Goal: Information Seeking & Learning: Learn about a topic

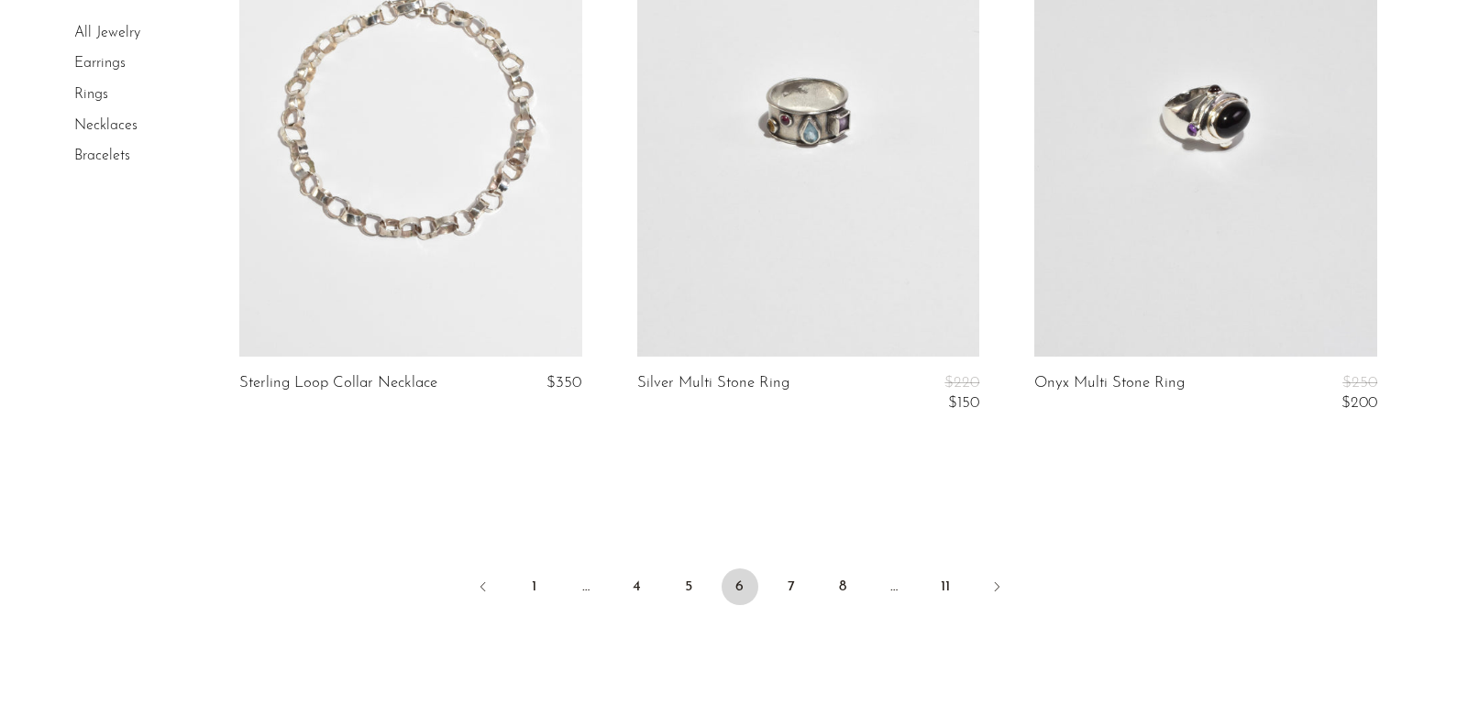
scroll to position [6545, 0]
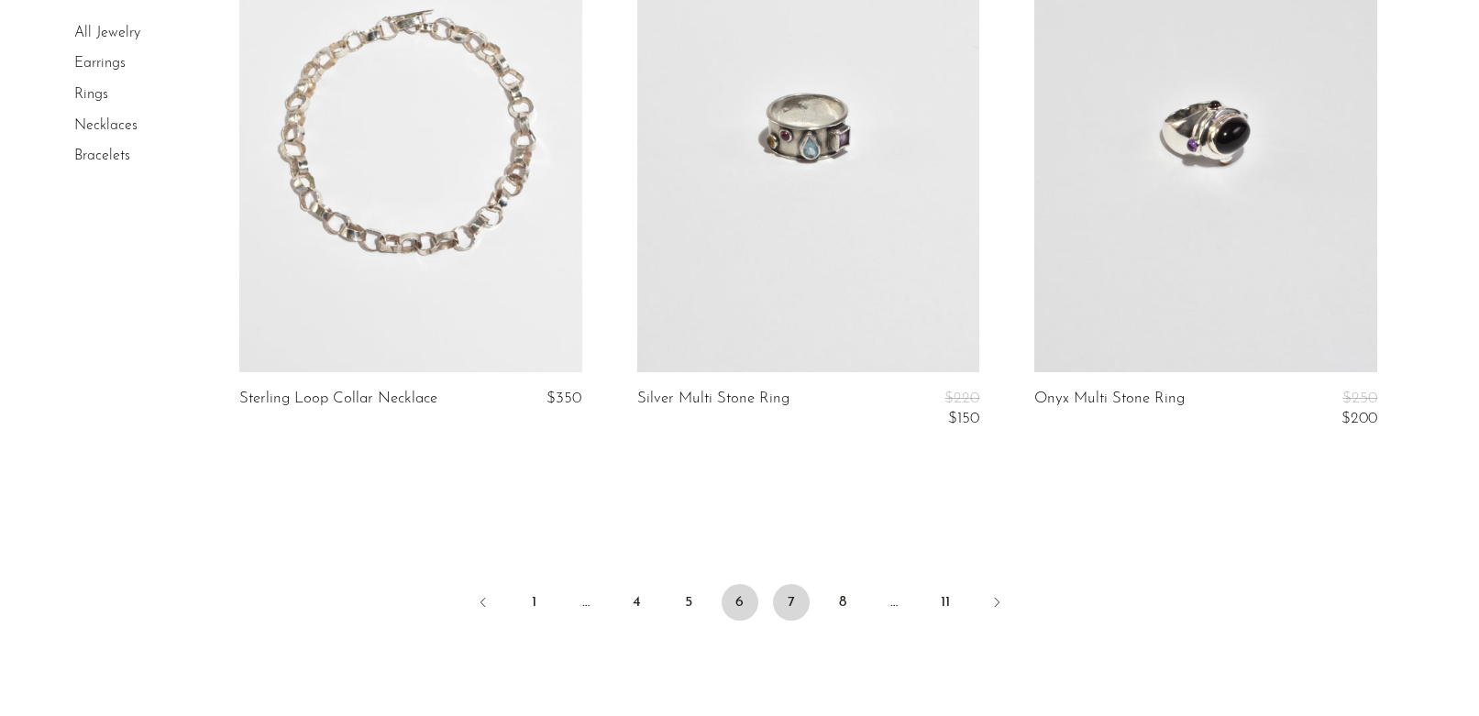
click at [795, 584] on link "7" at bounding box center [791, 602] width 37 height 37
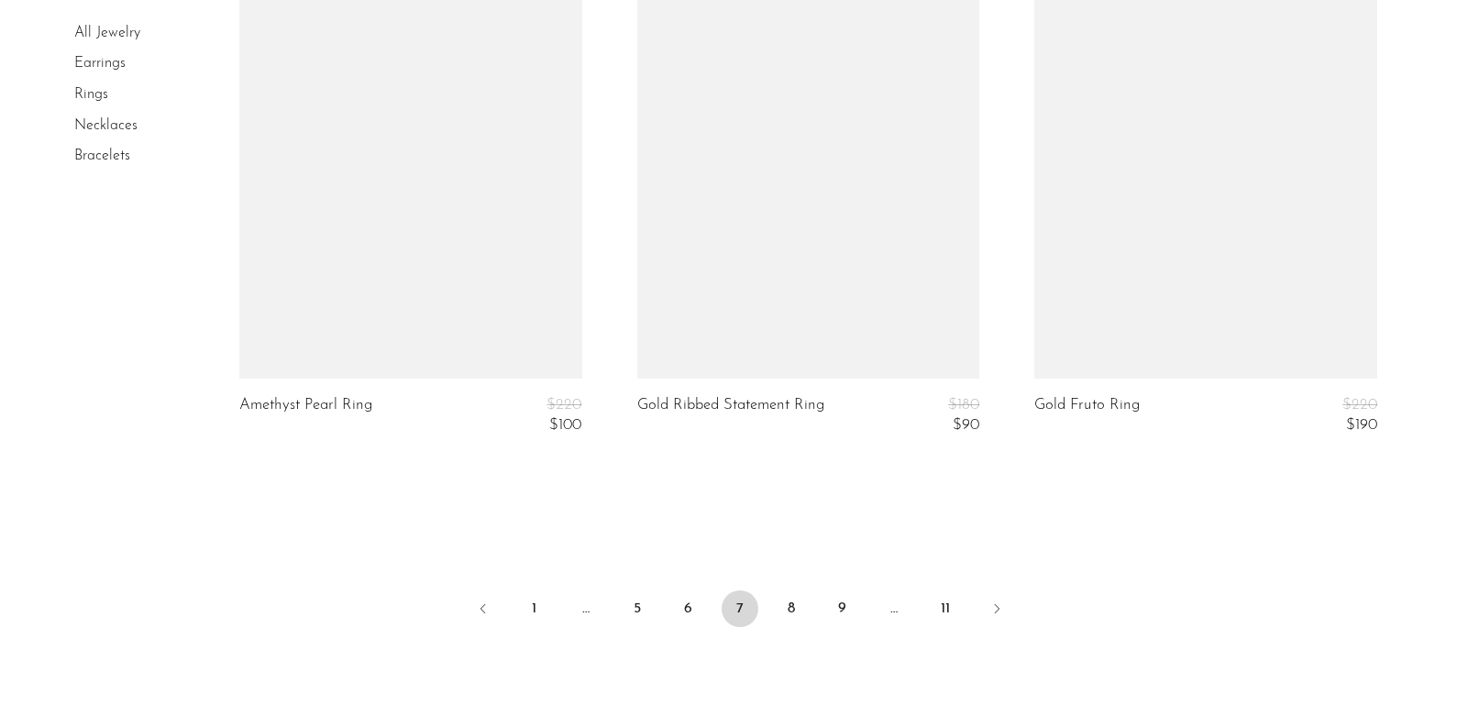
scroll to position [6741, 0]
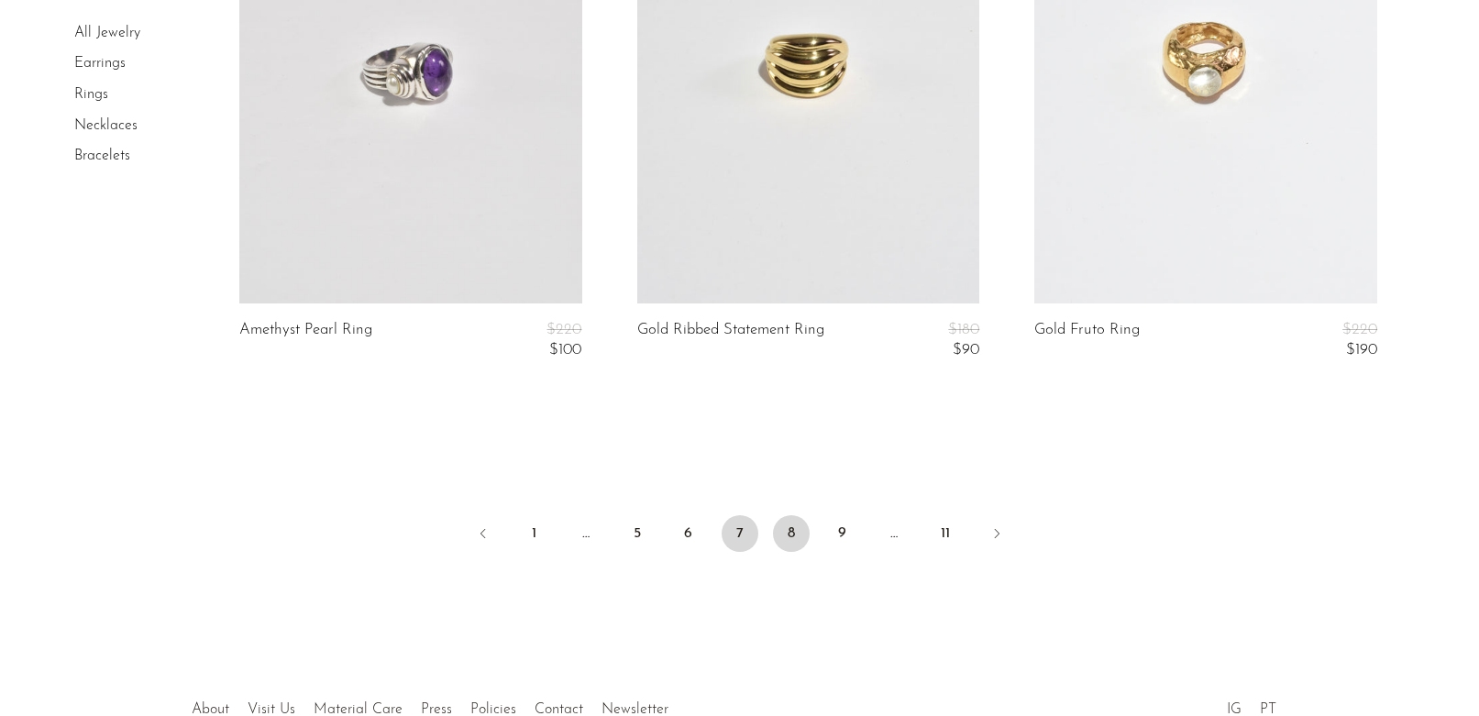
click at [791, 533] on link "8" at bounding box center [791, 533] width 37 height 37
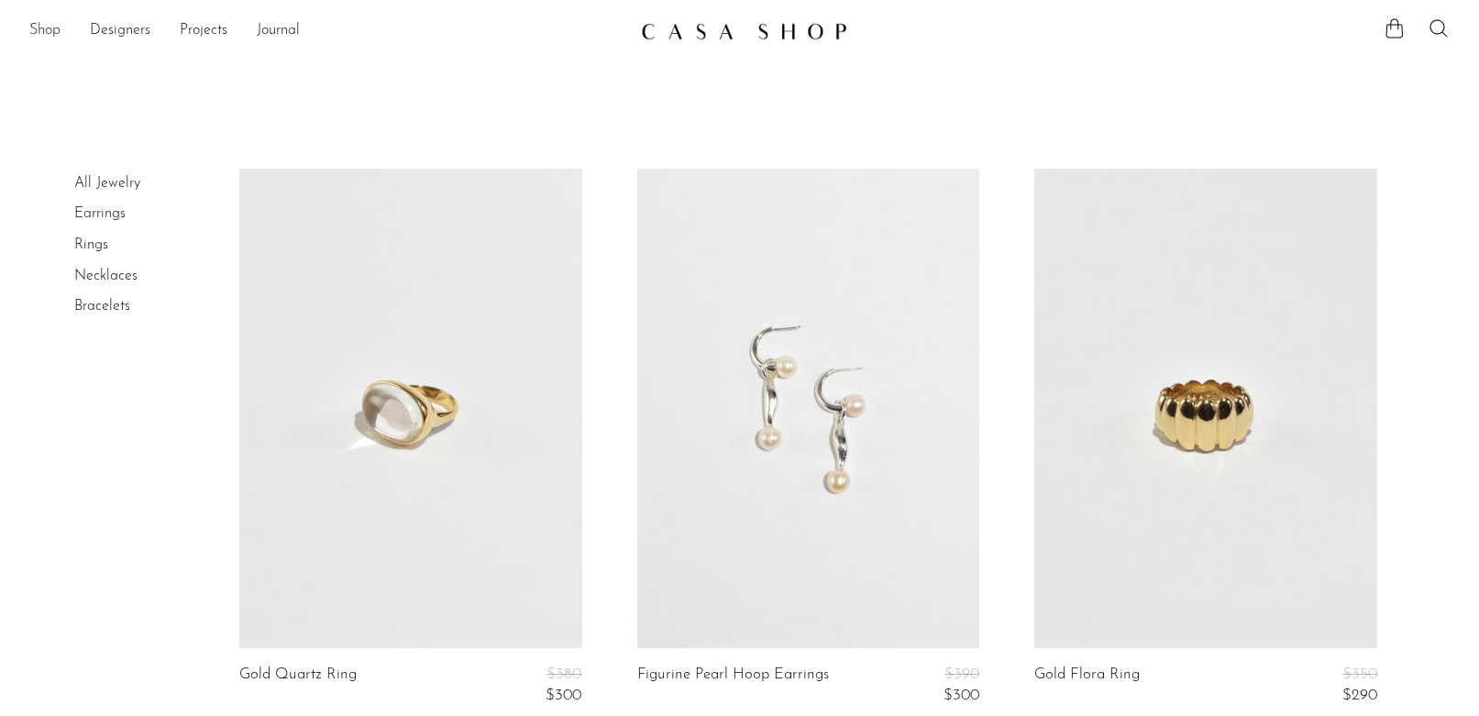
click at [55, 30] on link "Shop" at bounding box center [44, 31] width 31 height 24
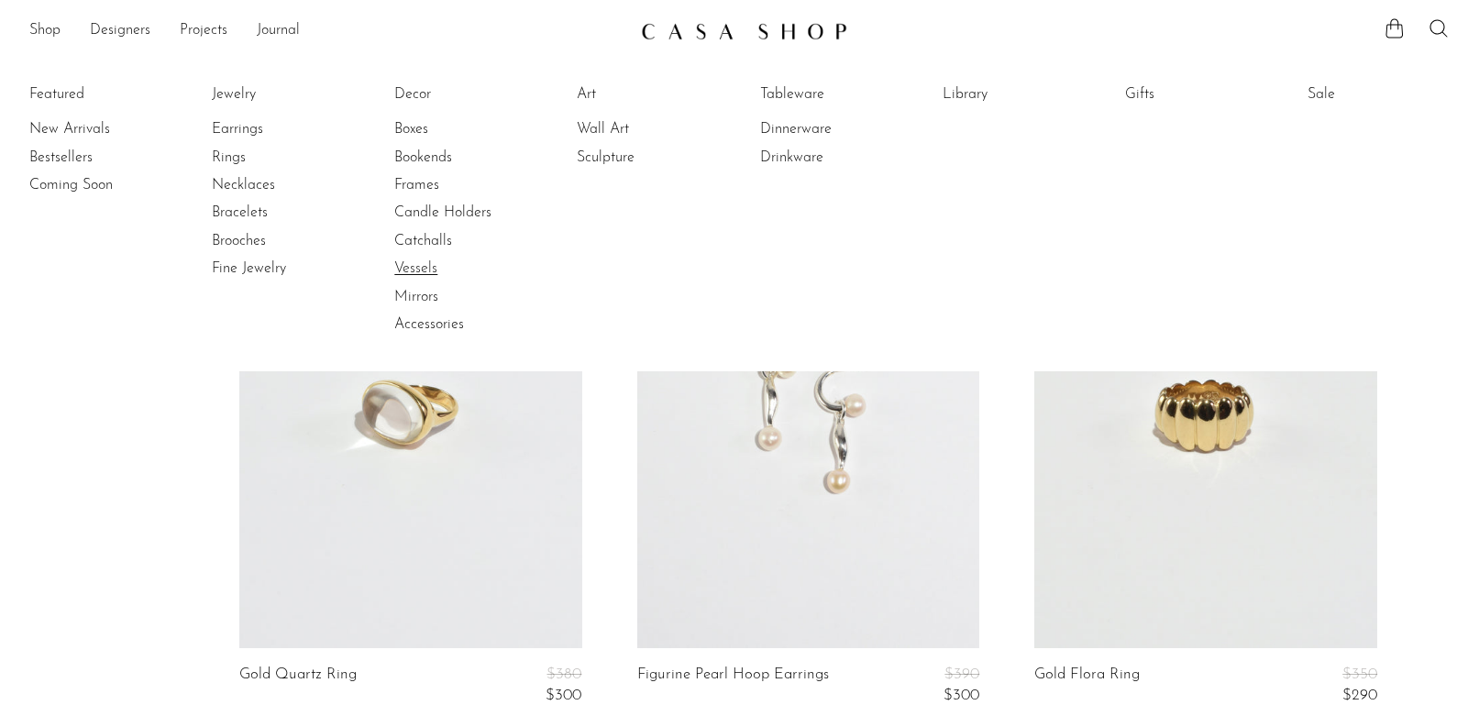
click at [420, 266] on link "Vessels" at bounding box center [462, 268] width 137 height 20
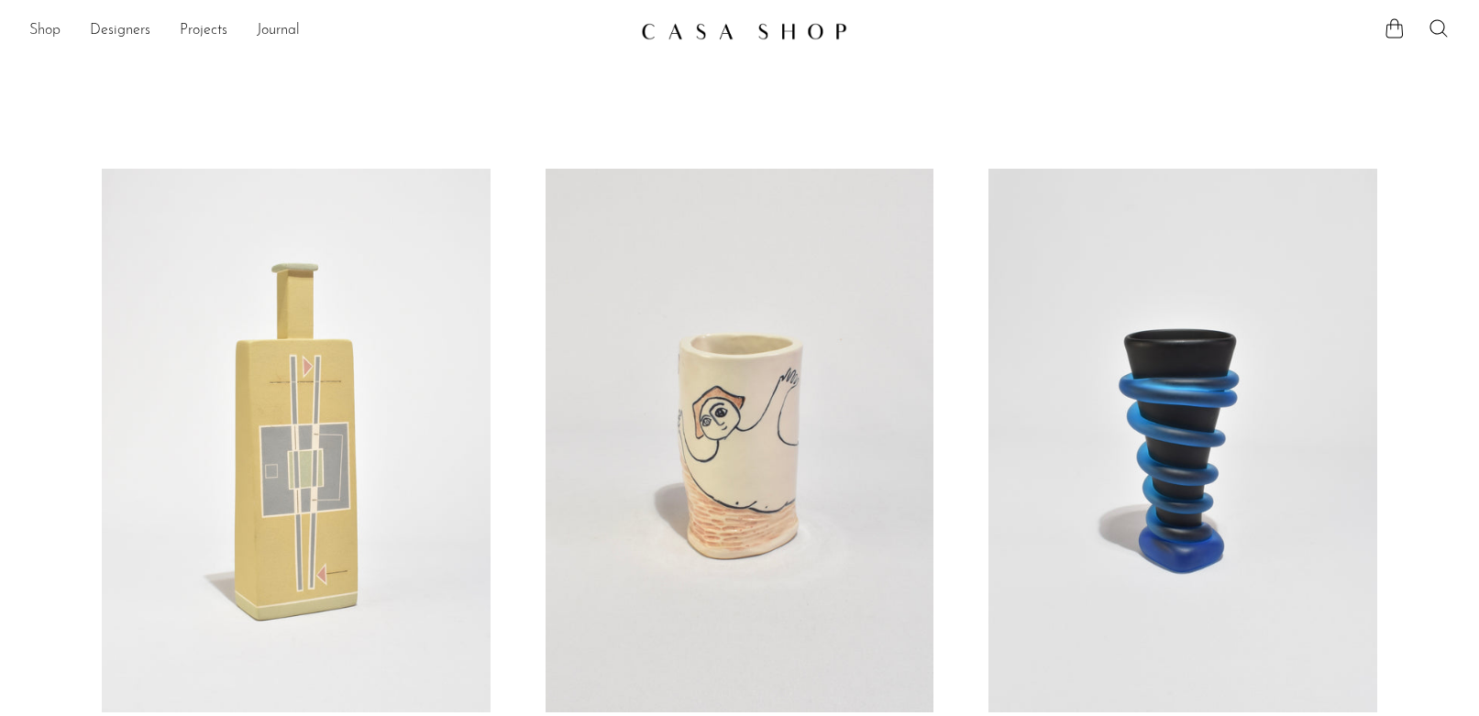
click at [47, 34] on link "Shop" at bounding box center [44, 31] width 31 height 24
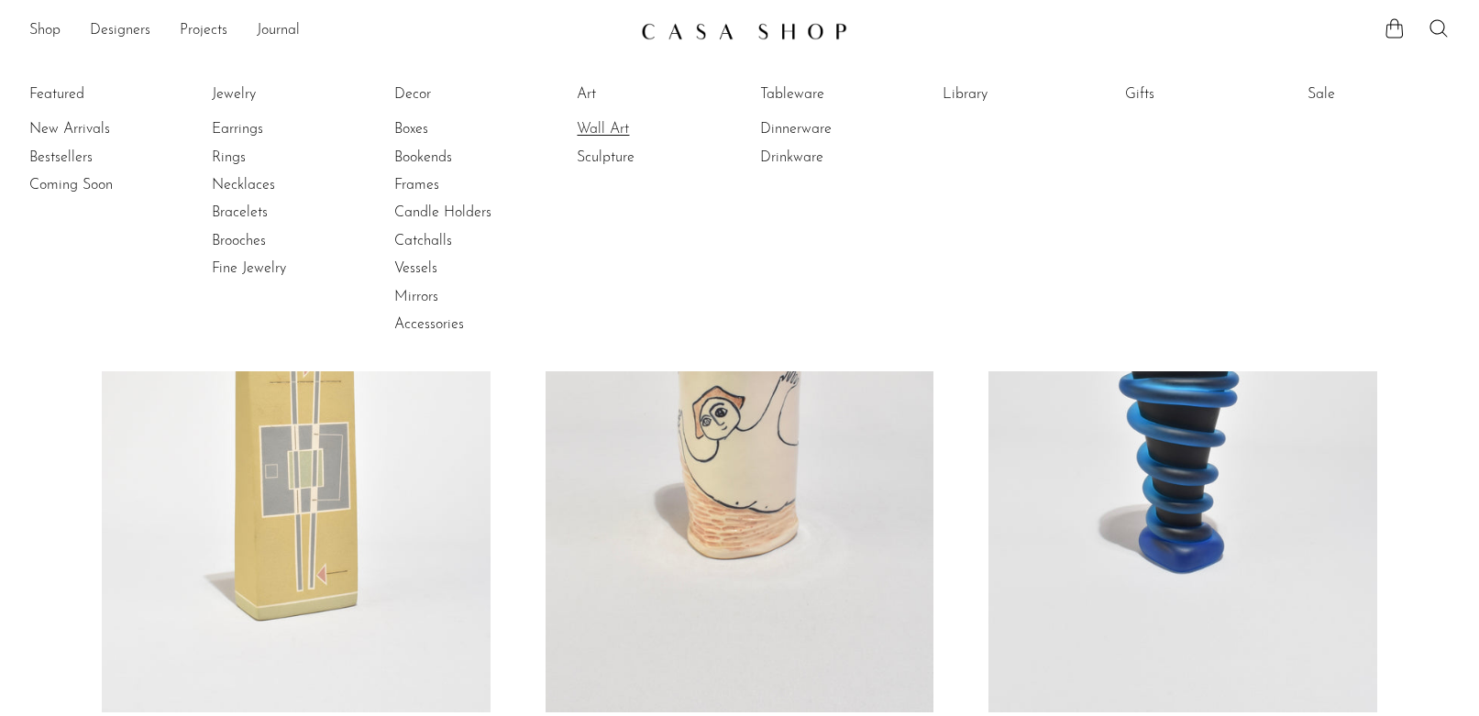
click at [606, 135] on link "Wall Art" at bounding box center [645, 129] width 137 height 20
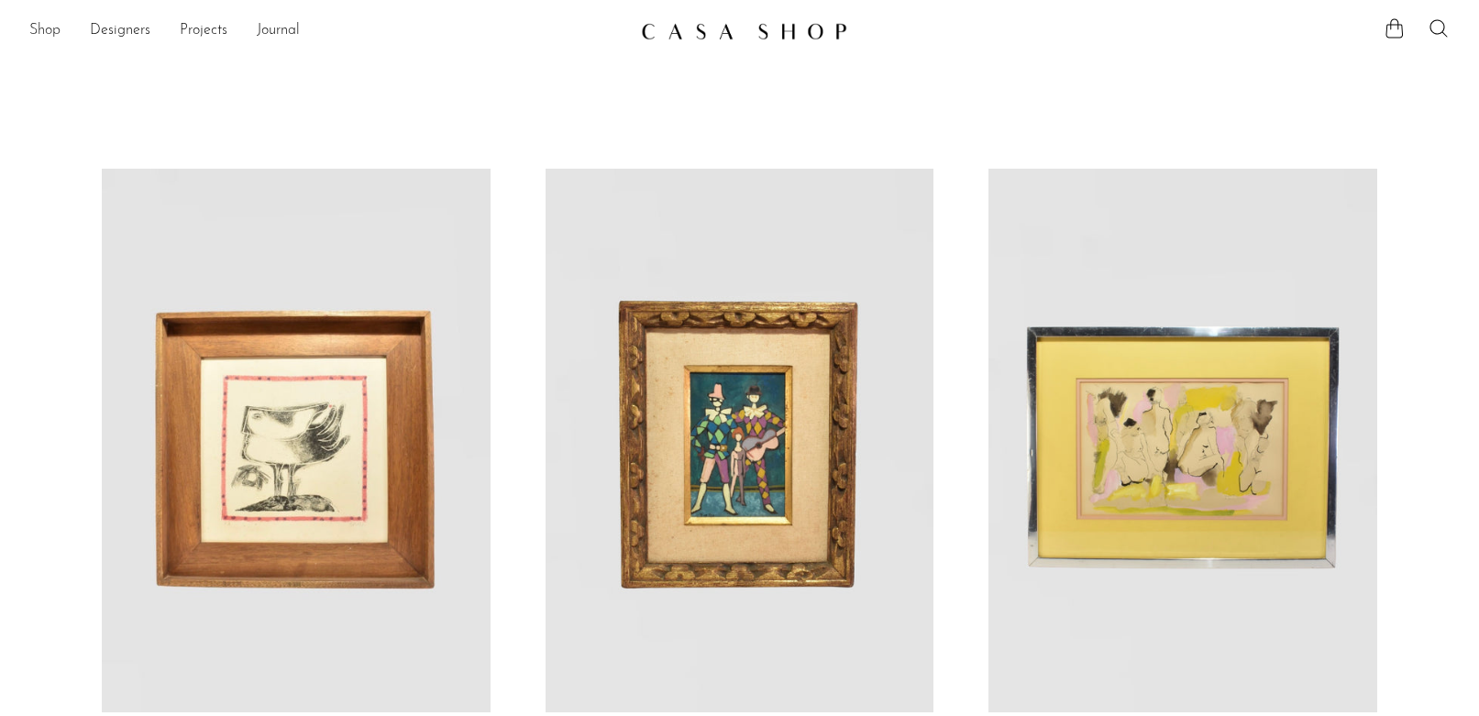
click at [40, 35] on link "Shop" at bounding box center [44, 31] width 31 height 24
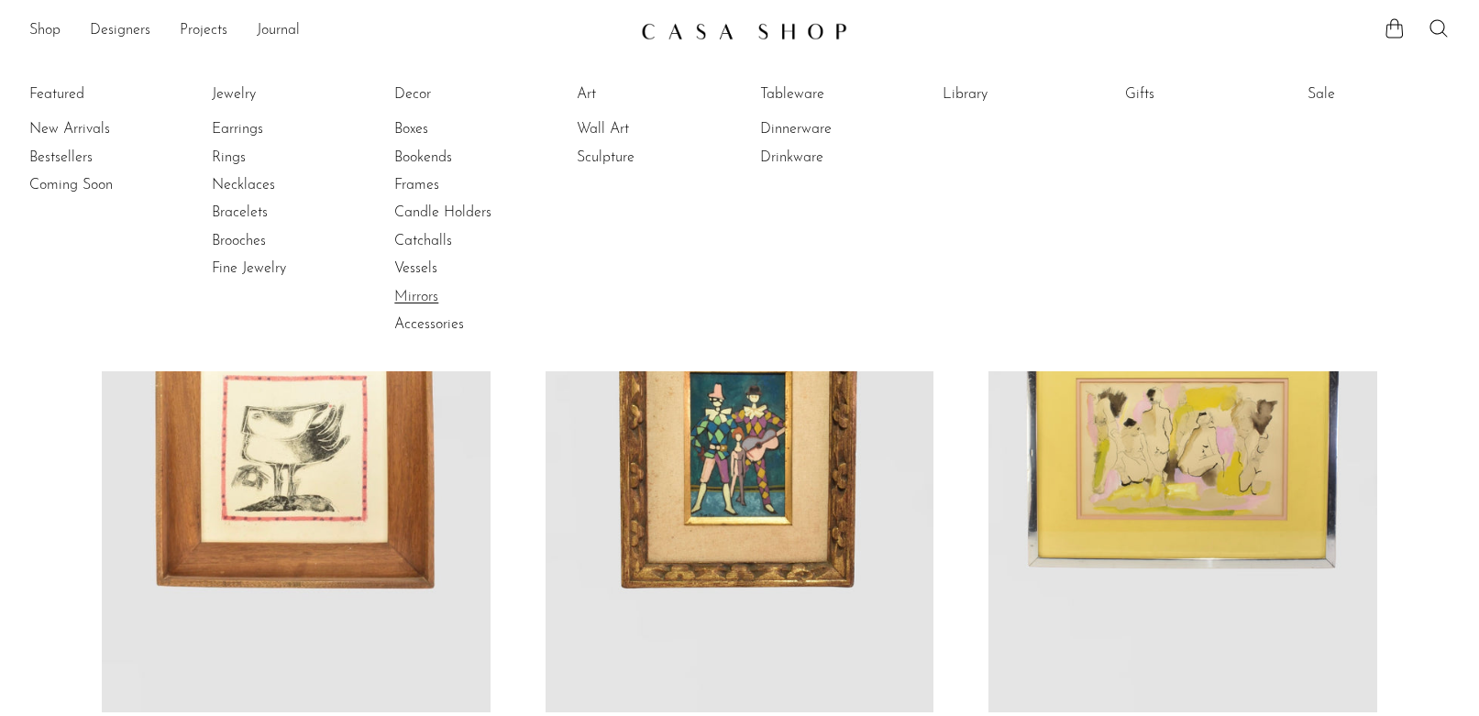
click at [429, 294] on link "Mirrors" at bounding box center [462, 297] width 137 height 20
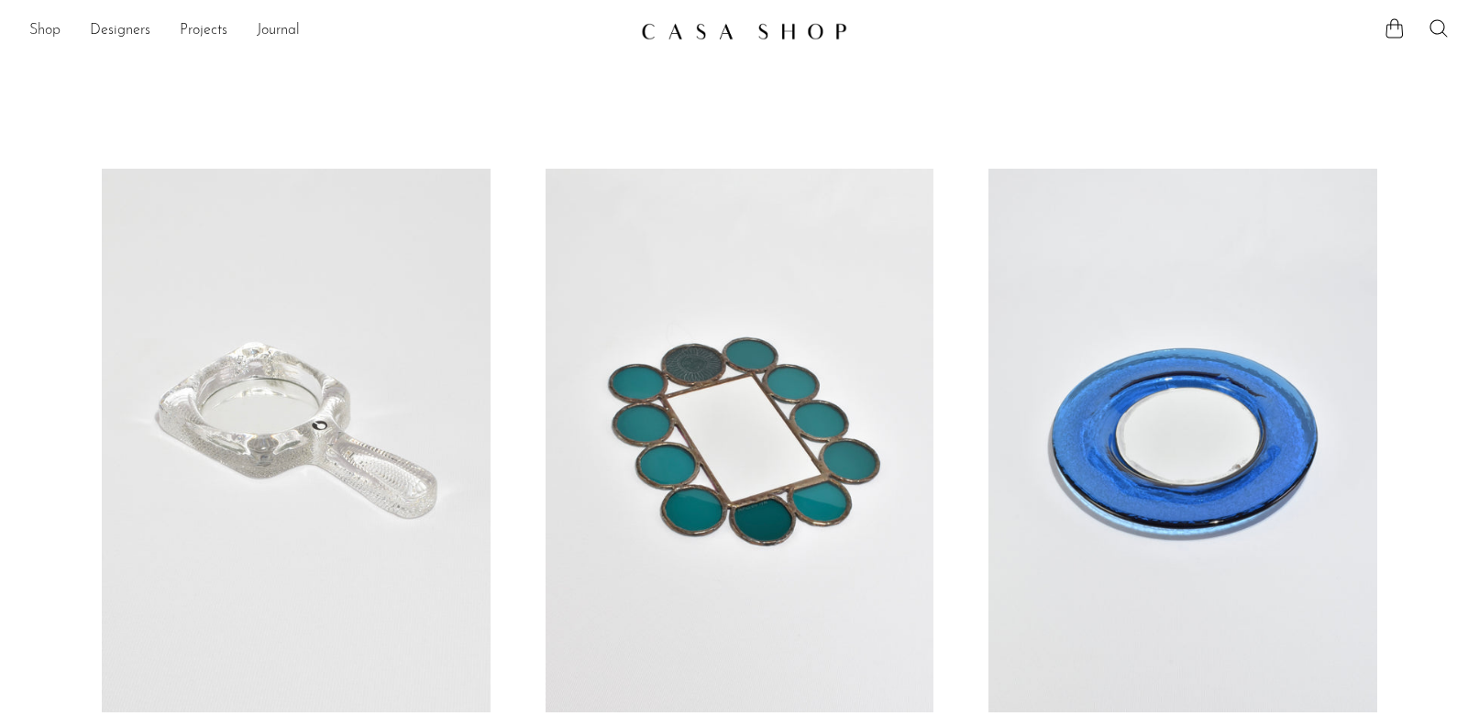
click at [52, 37] on link "Shop" at bounding box center [44, 31] width 31 height 24
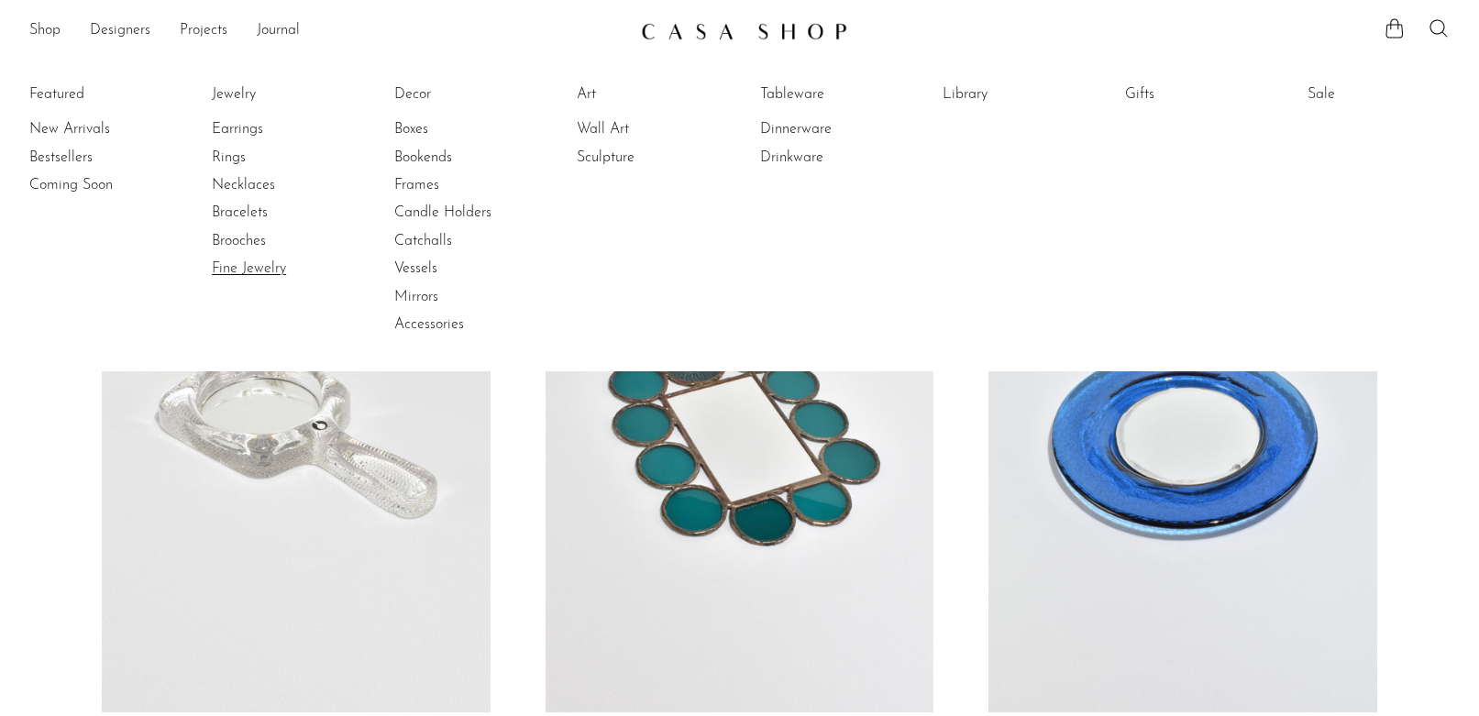
click at [243, 269] on link "Fine Jewelry" at bounding box center [280, 268] width 137 height 20
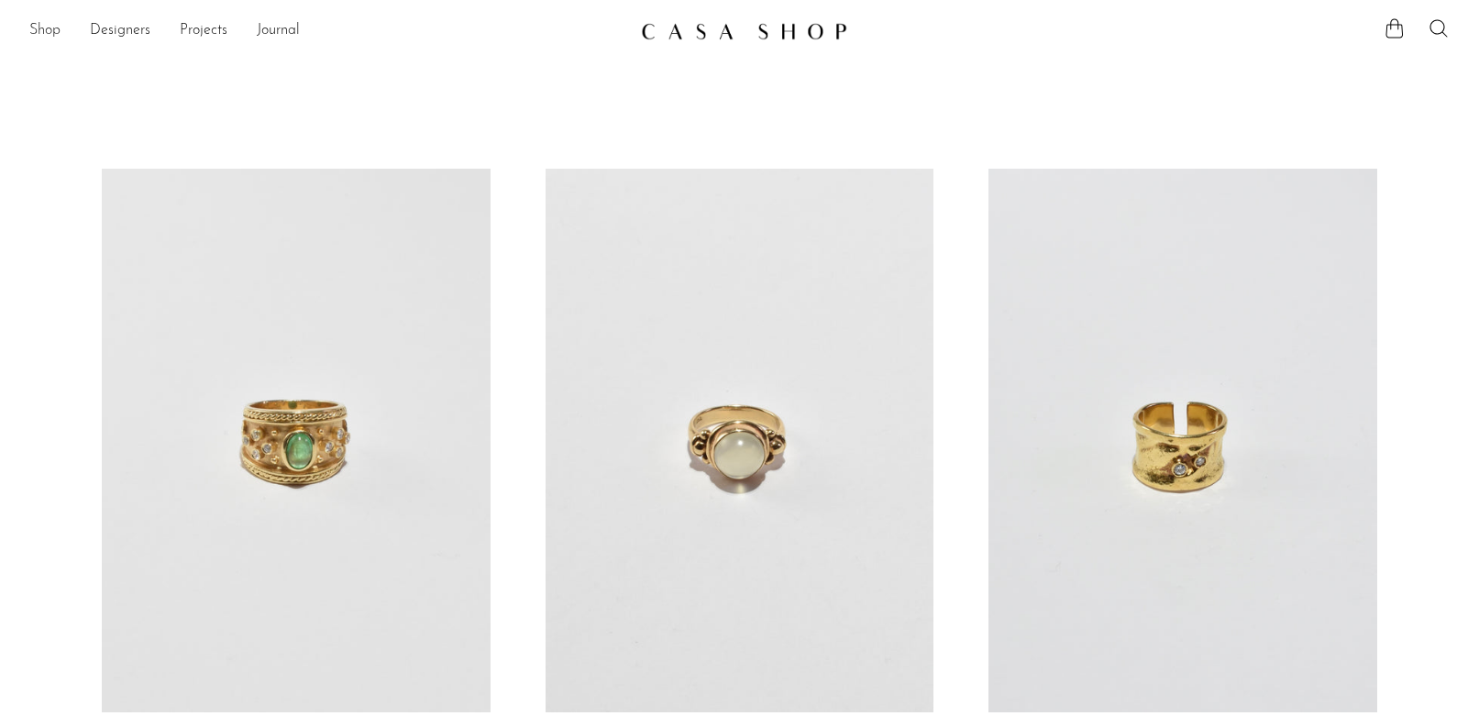
click at [34, 32] on link "Shop" at bounding box center [44, 31] width 31 height 24
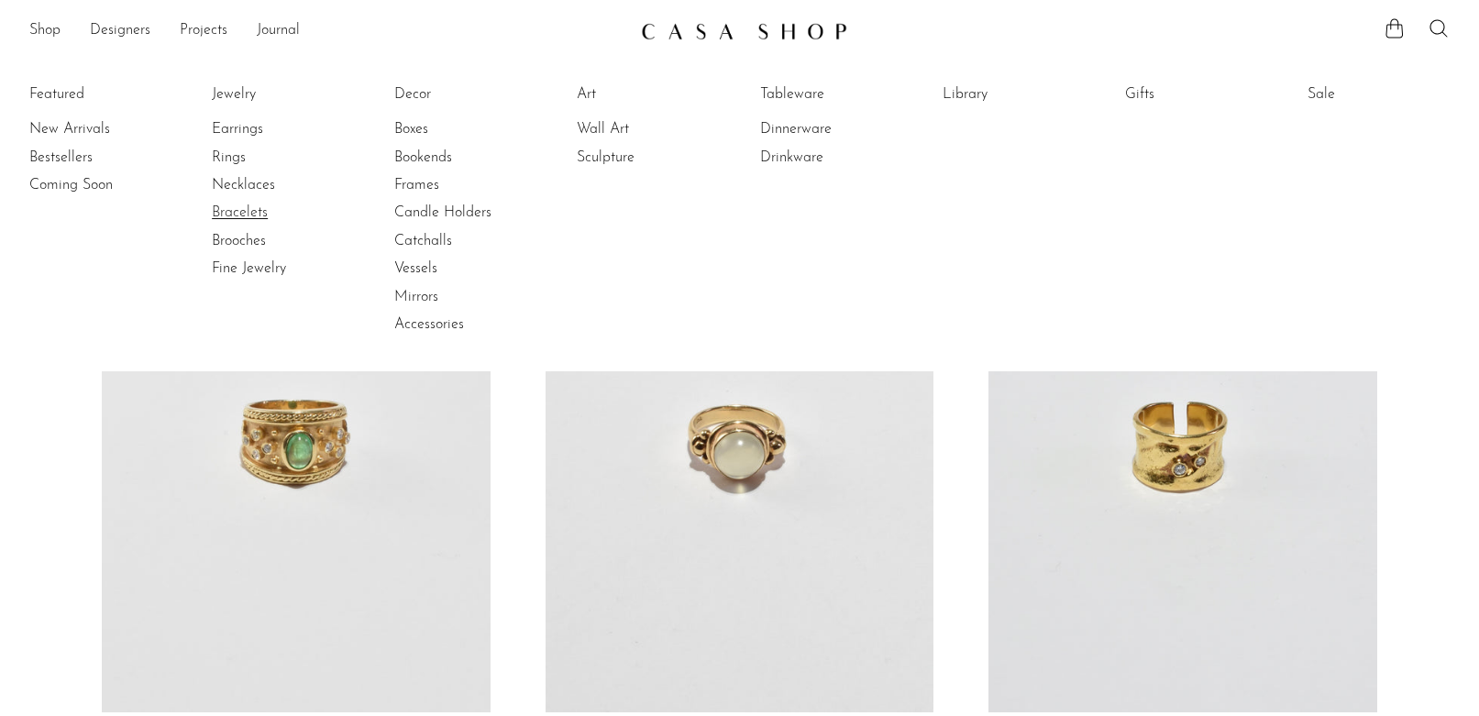
click at [228, 214] on link "Bracelets" at bounding box center [280, 213] width 137 height 20
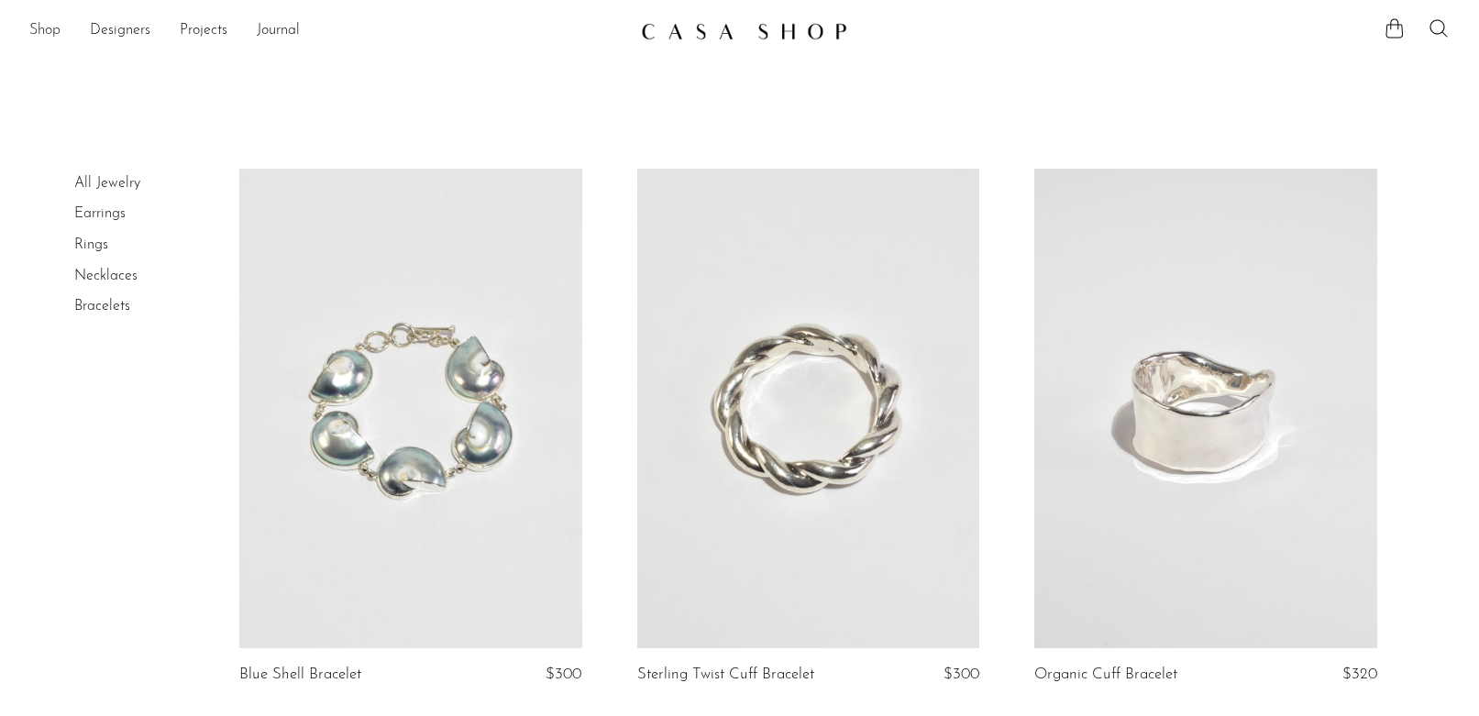
click at [38, 26] on link "Shop" at bounding box center [44, 31] width 31 height 24
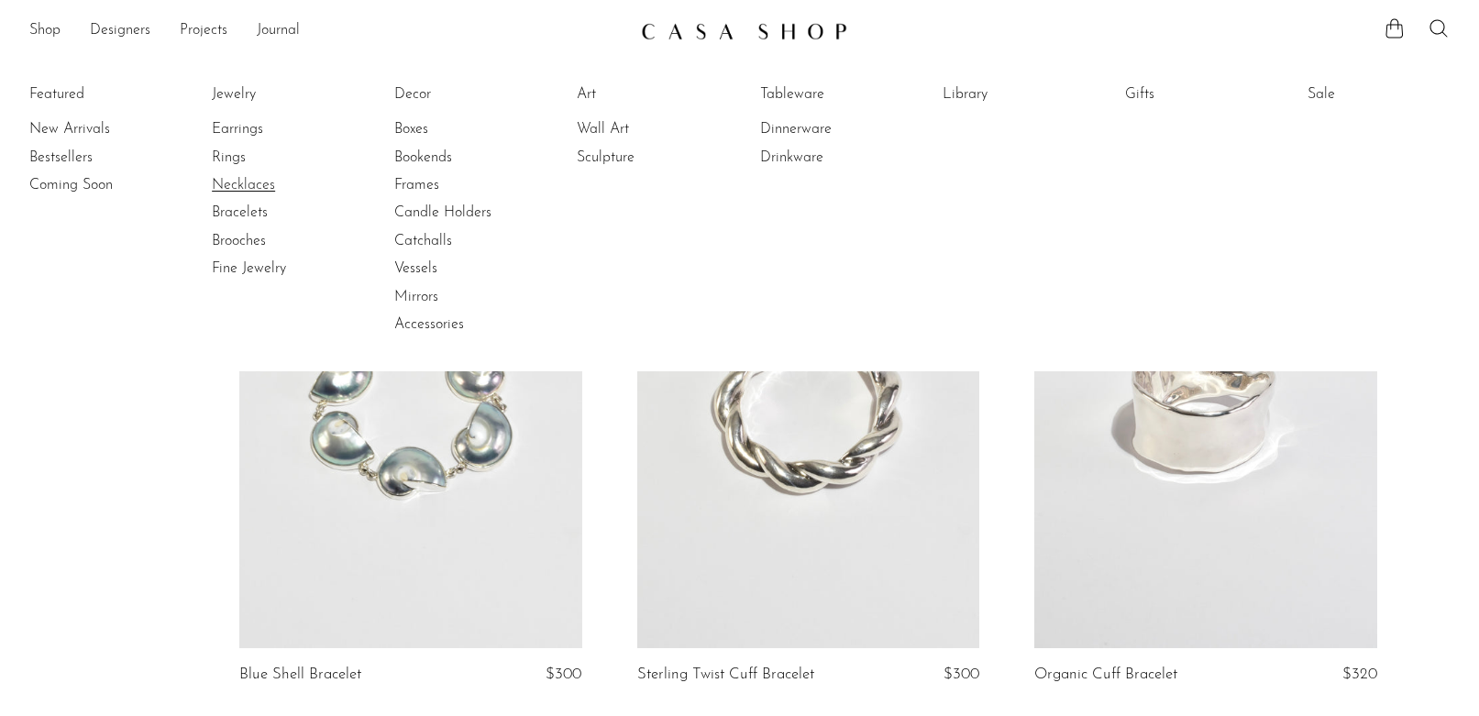
click at [227, 184] on link "Necklaces" at bounding box center [280, 185] width 137 height 20
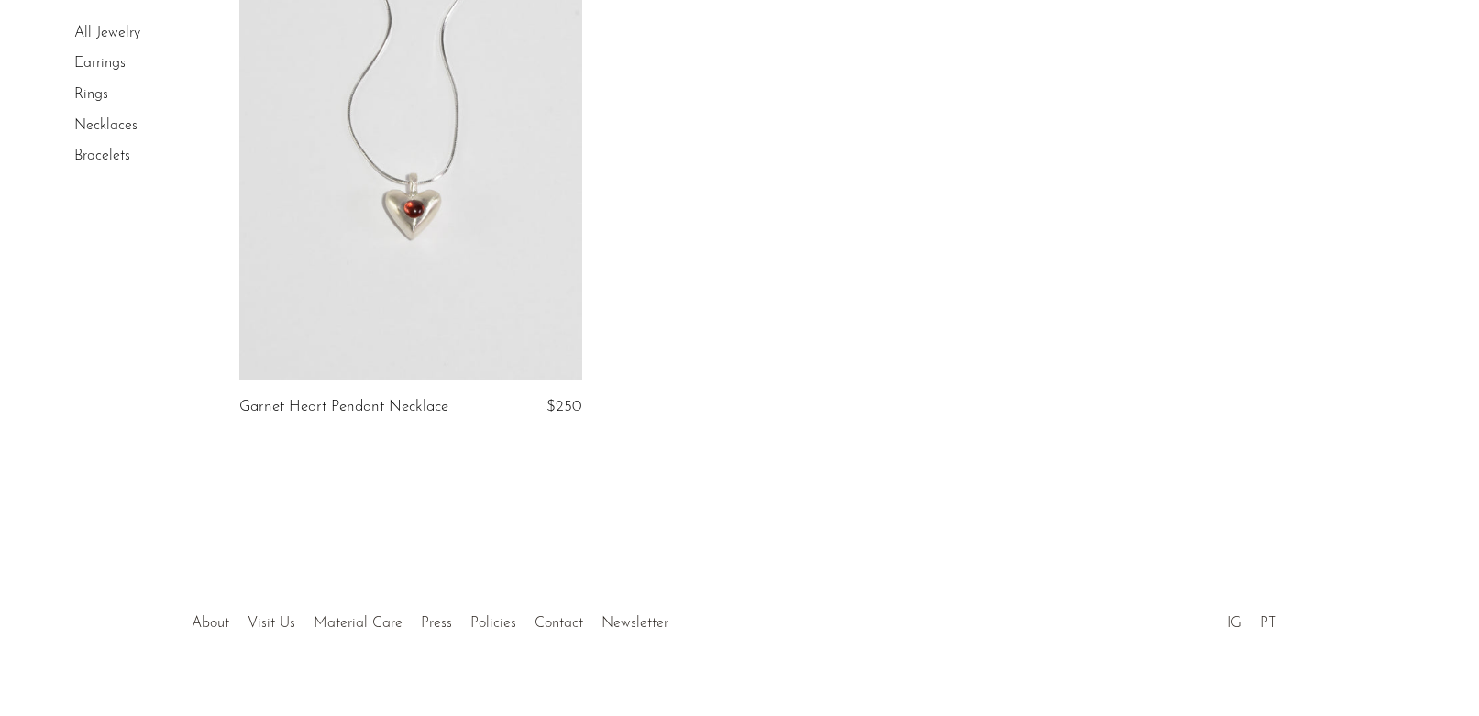
scroll to position [6582, 0]
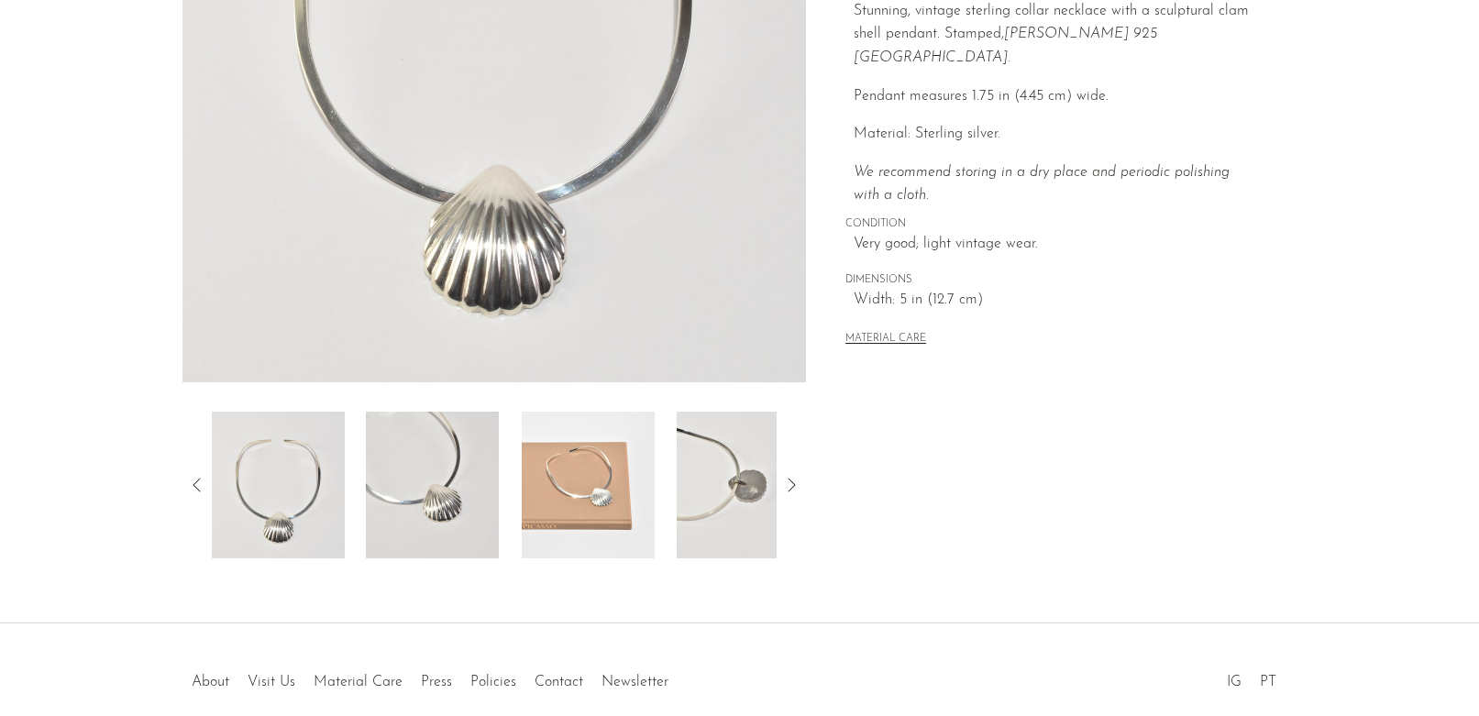
scroll to position [397, 0]
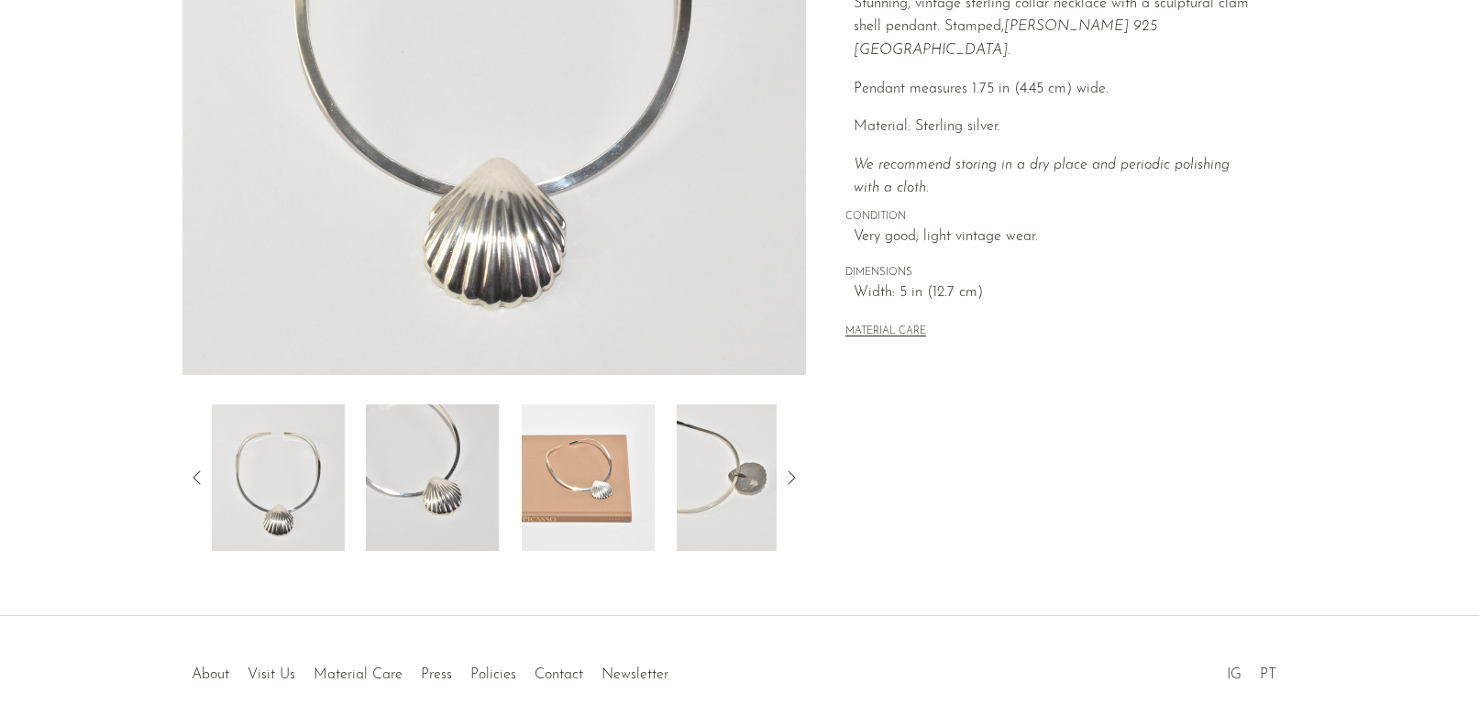
click at [588, 511] on img at bounding box center [588, 477] width 133 height 147
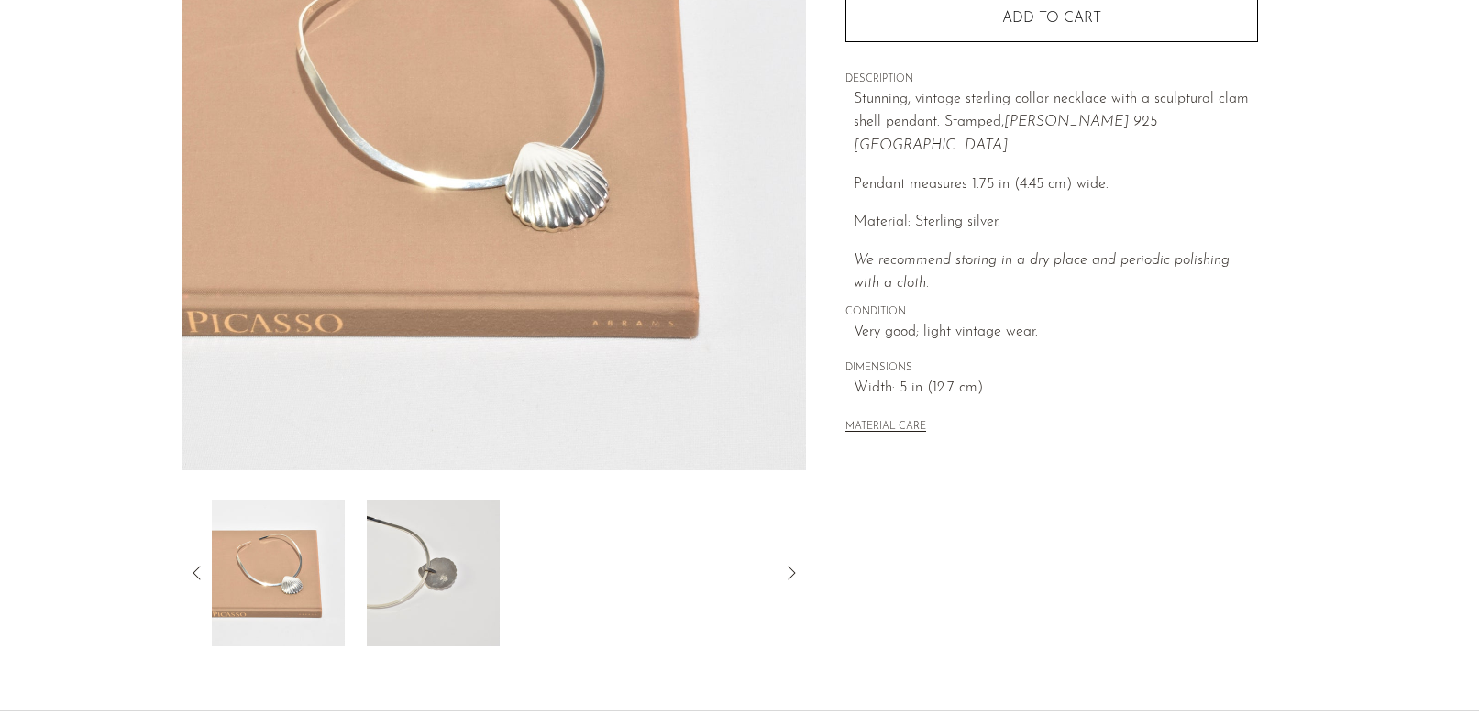
scroll to position [478, 0]
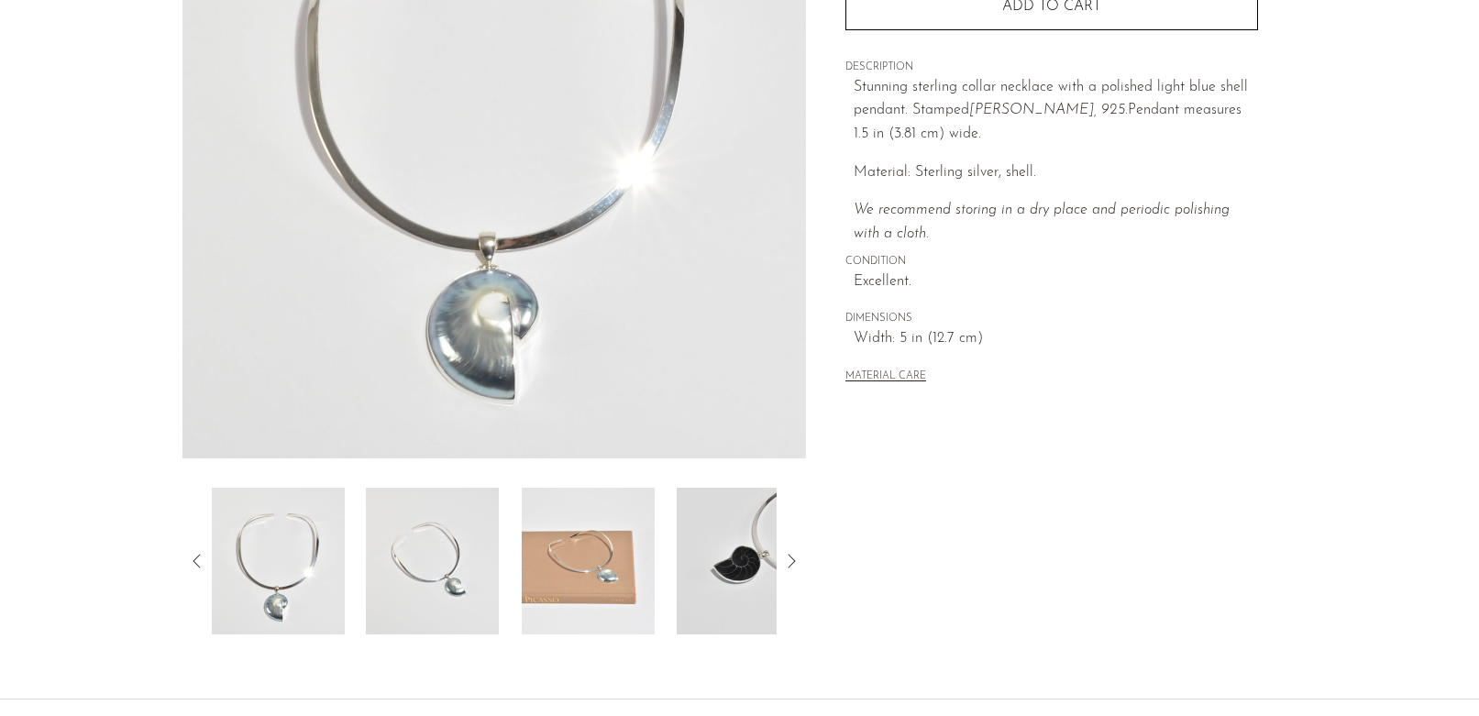
scroll to position [440, 0]
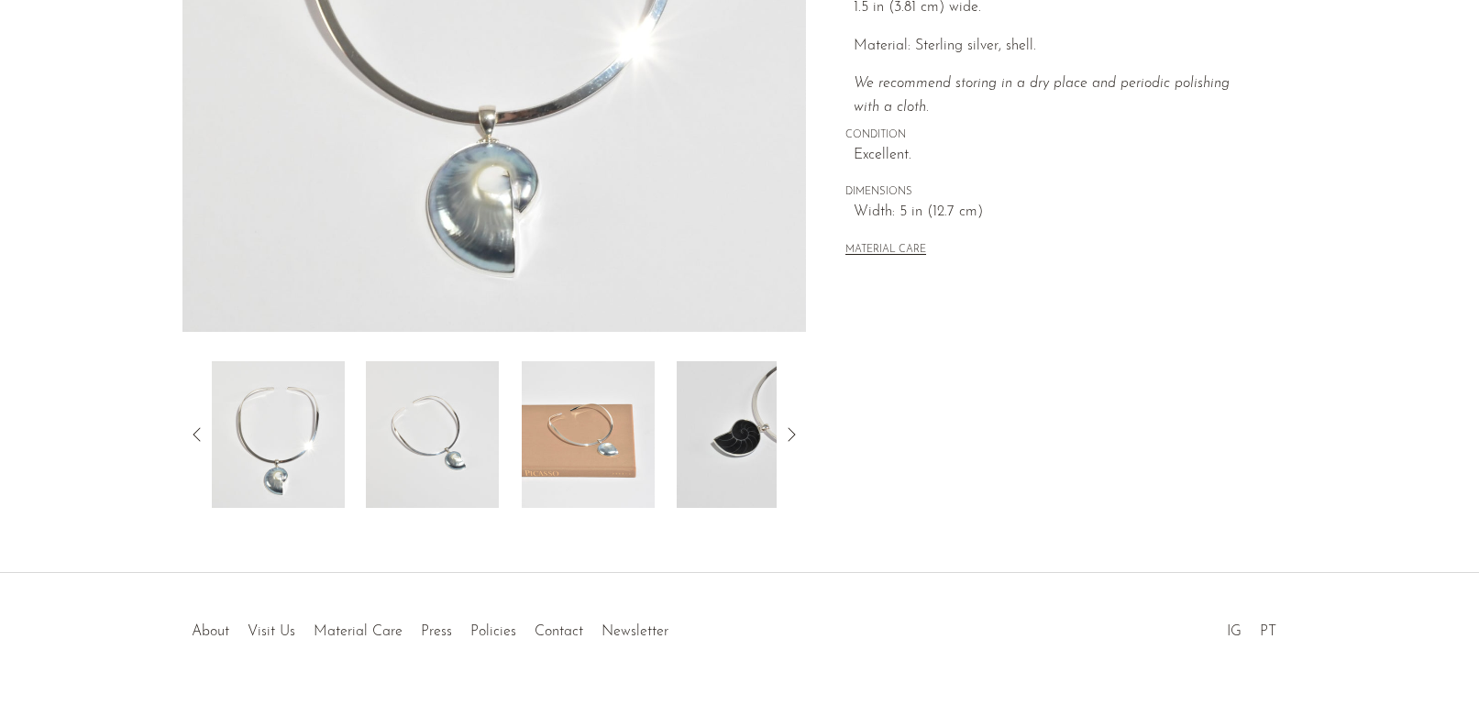
click at [585, 443] on img at bounding box center [588, 434] width 133 height 147
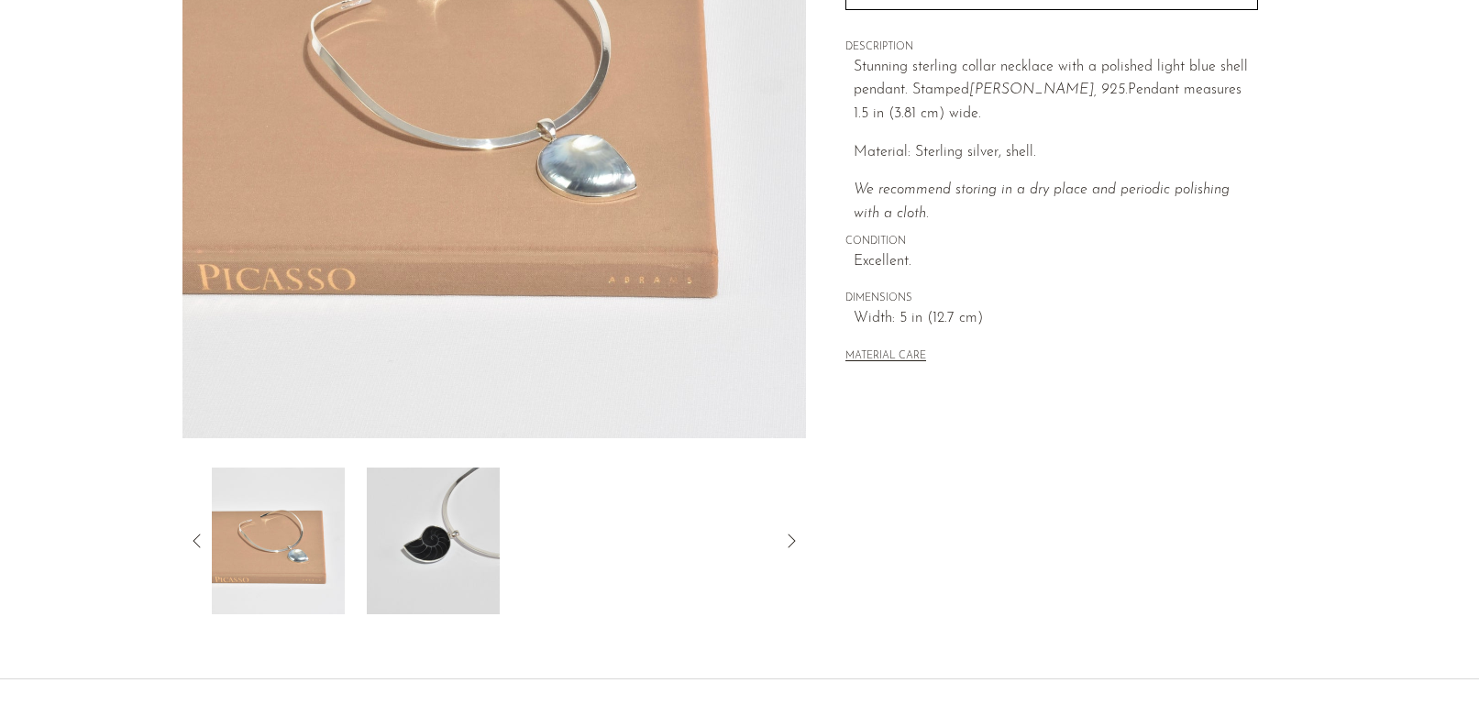
scroll to position [342, 0]
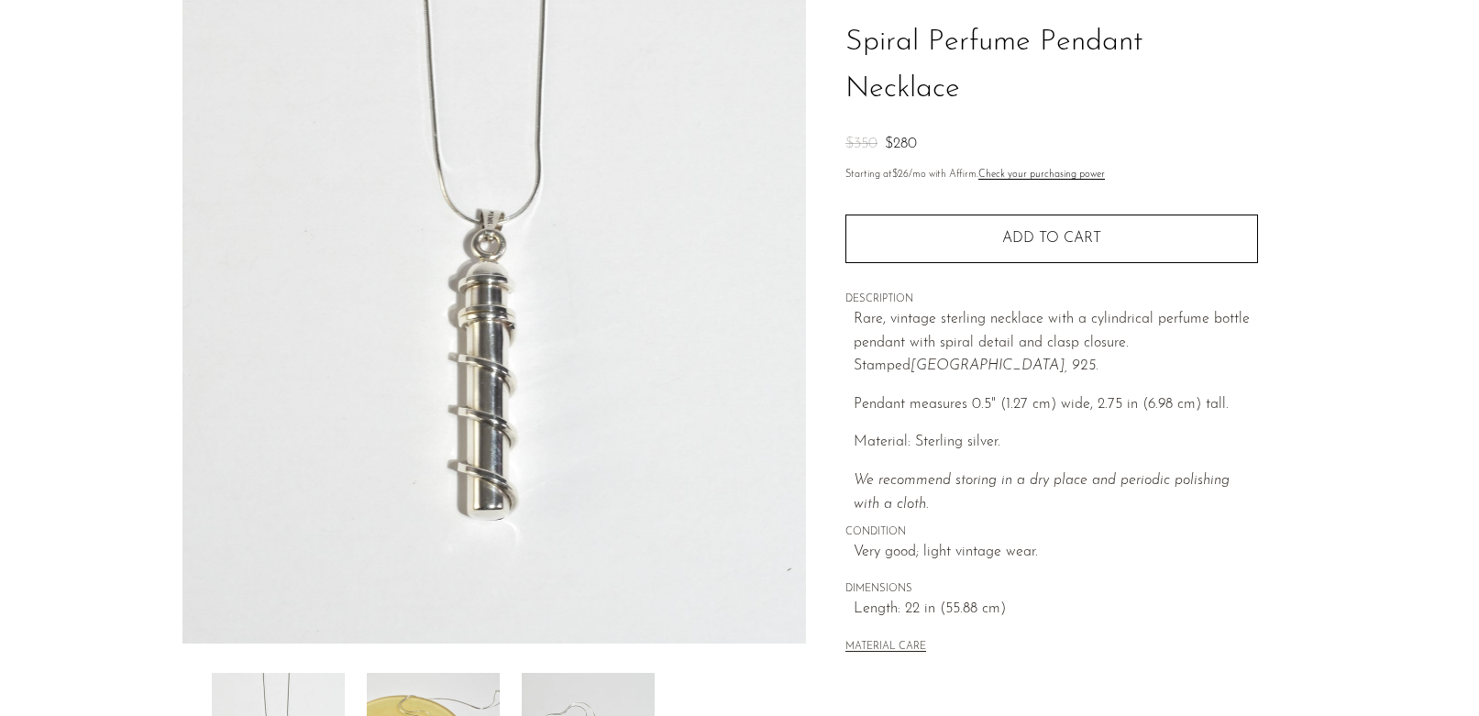
scroll to position [478, 0]
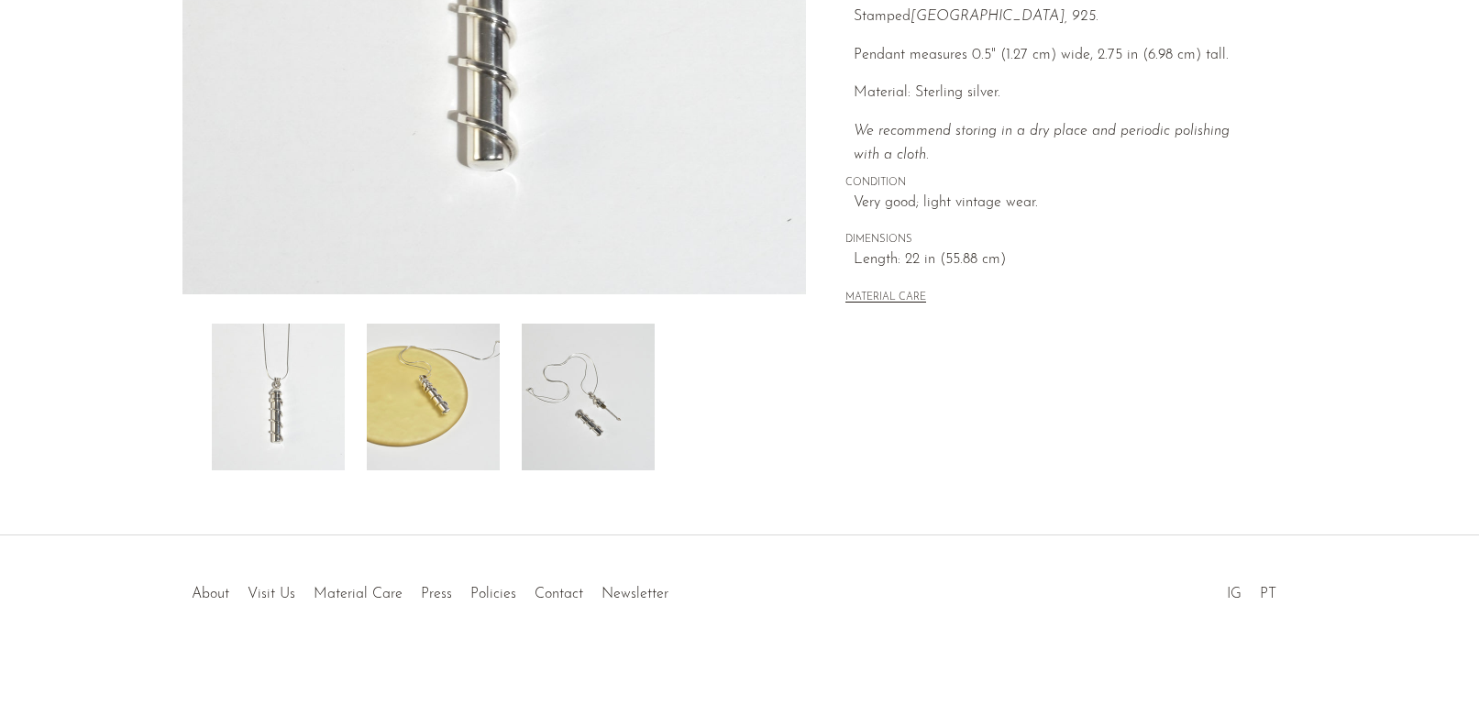
click at [588, 421] on img at bounding box center [588, 397] width 133 height 147
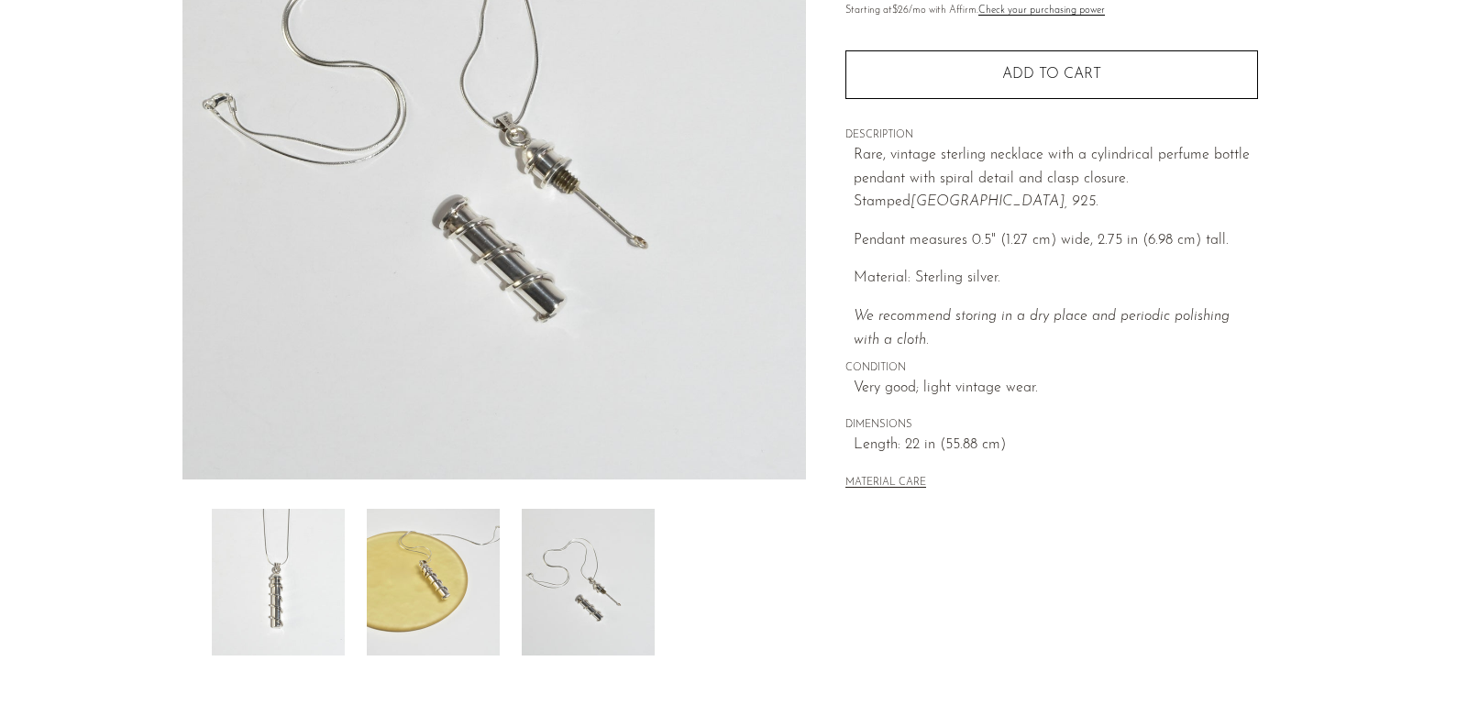
scroll to position [259, 0]
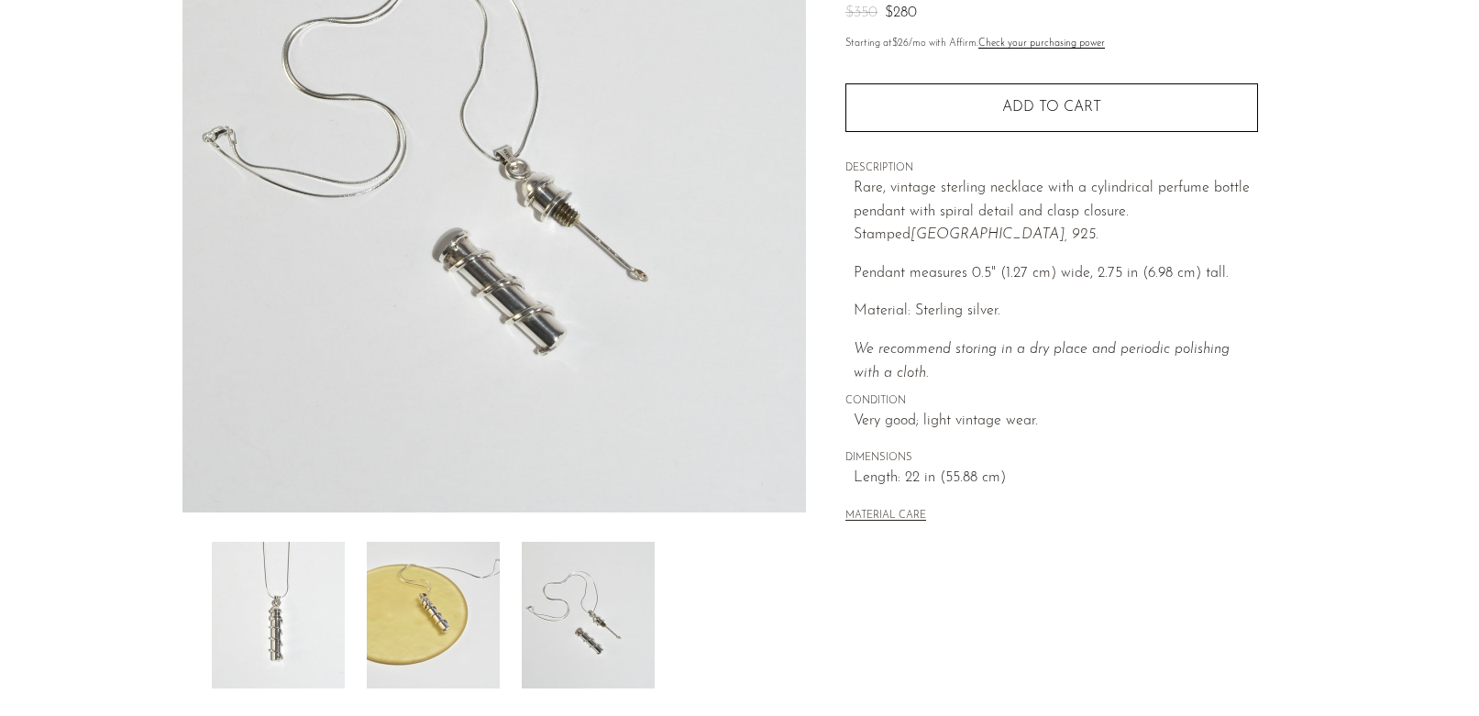
click at [428, 620] on img at bounding box center [433, 615] width 133 height 147
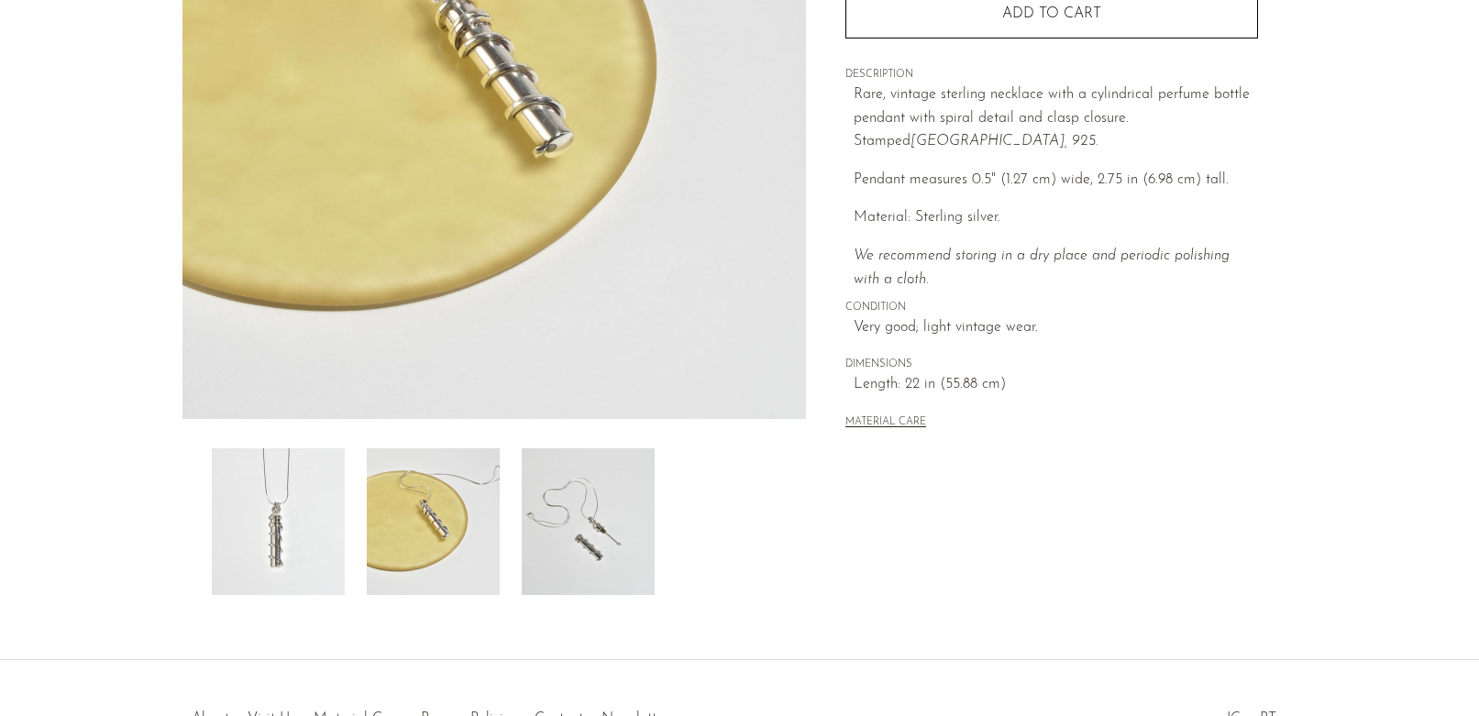
scroll to position [478, 0]
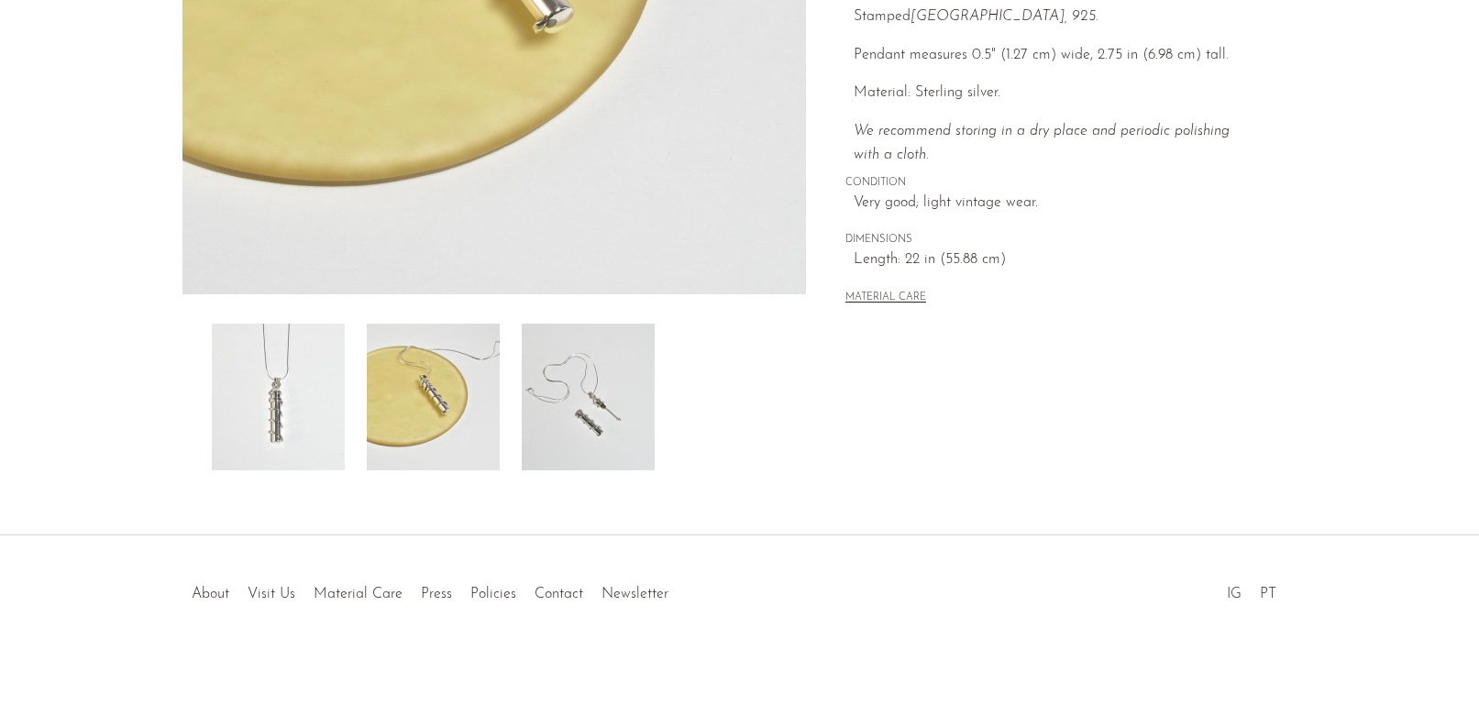
click at [567, 426] on img at bounding box center [588, 397] width 133 height 147
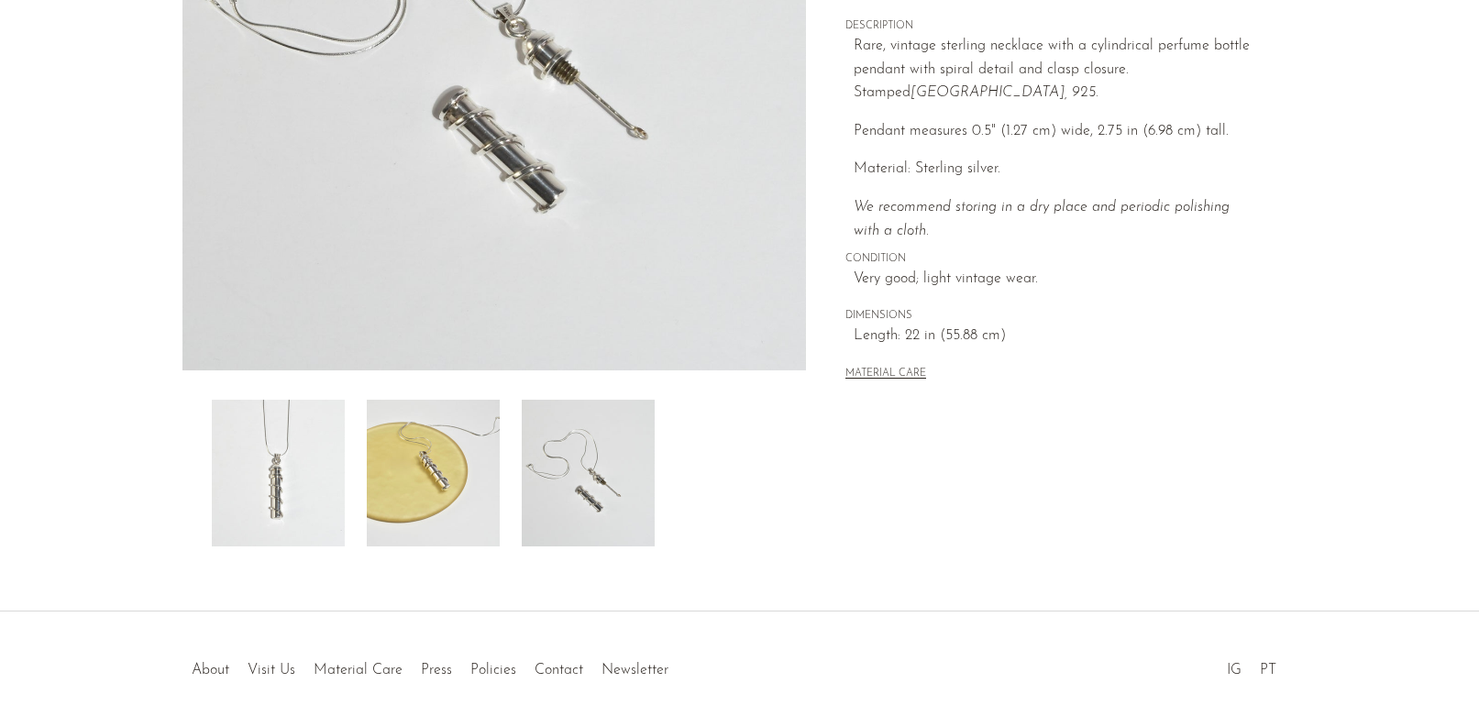
scroll to position [403, 0]
click at [456, 495] on img at bounding box center [433, 471] width 133 height 147
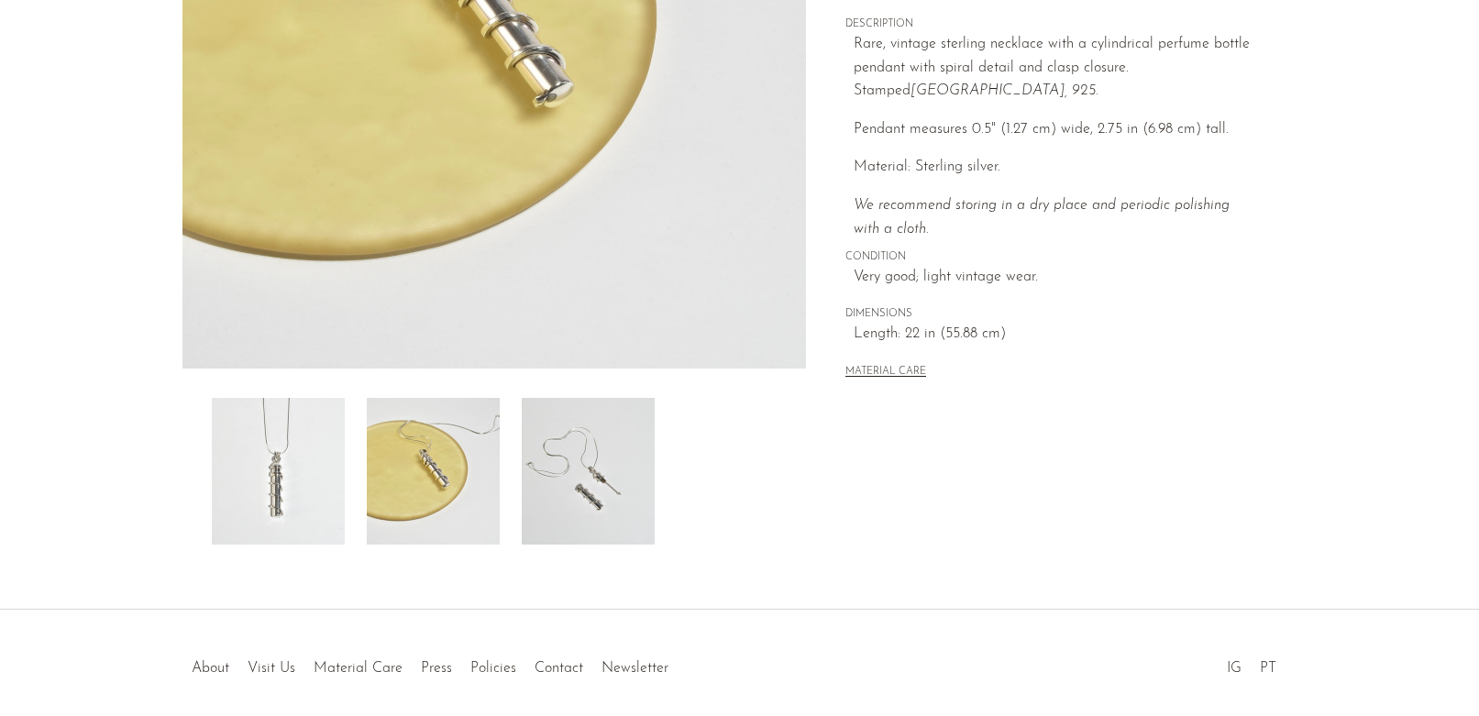
click at [265, 474] on img at bounding box center [278, 471] width 133 height 147
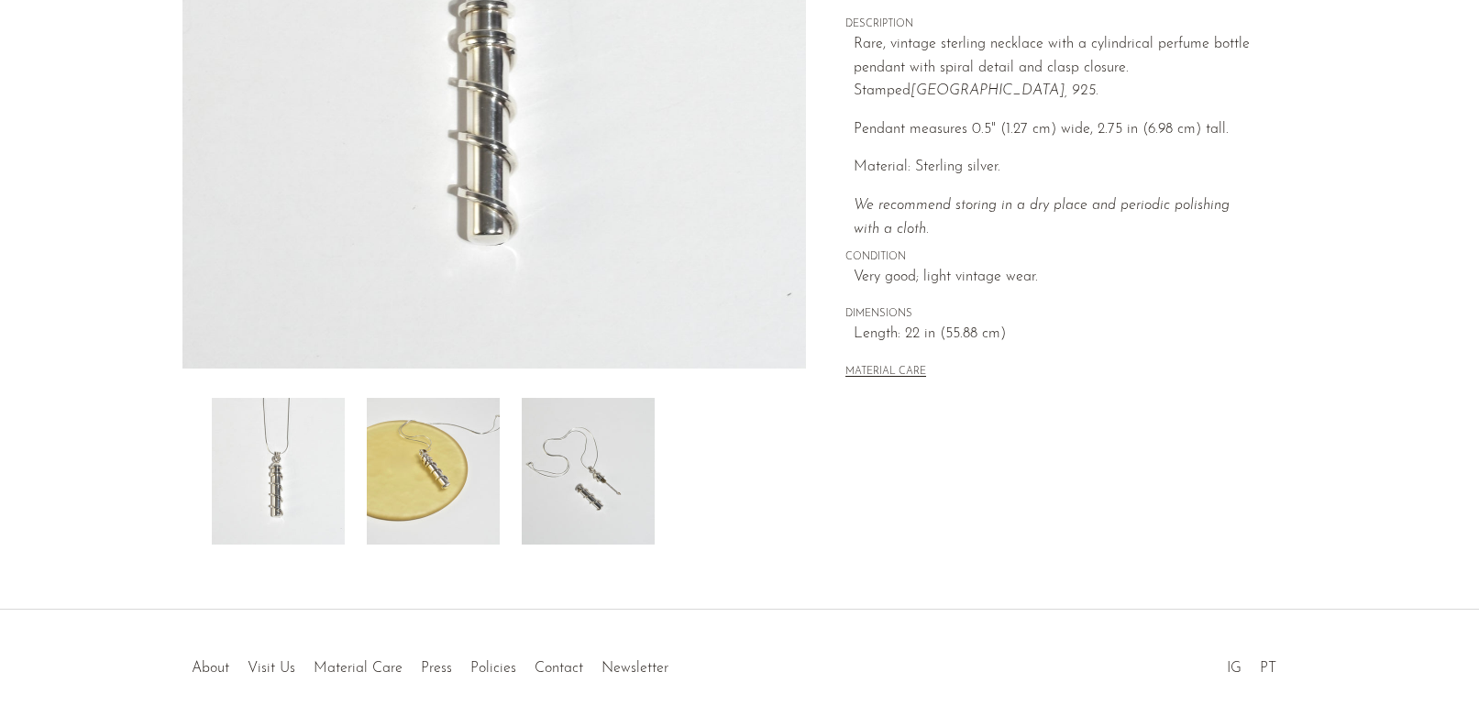
click at [434, 456] on img at bounding box center [433, 471] width 133 height 147
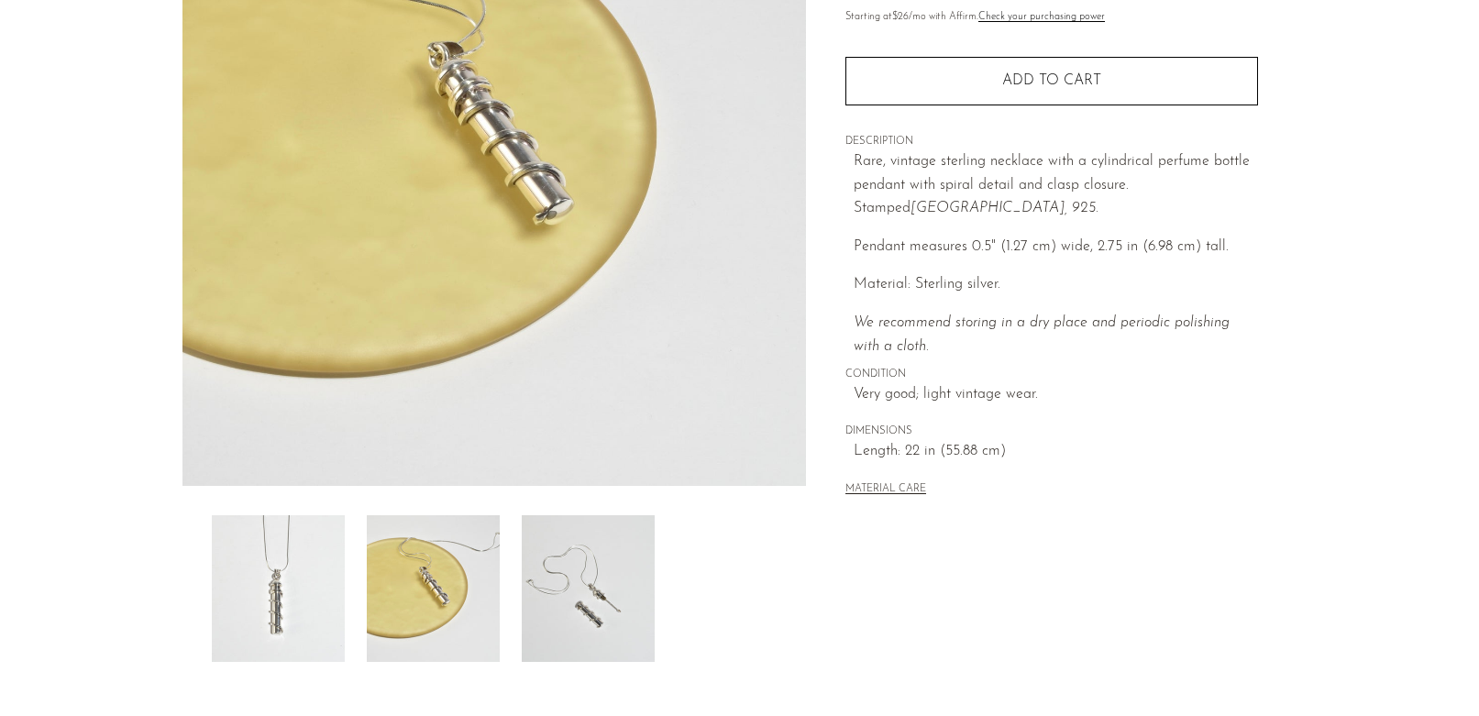
scroll to position [284, 0]
click at [294, 572] on img at bounding box center [278, 590] width 133 height 147
